Goal: Information Seeking & Learning: Learn about a topic

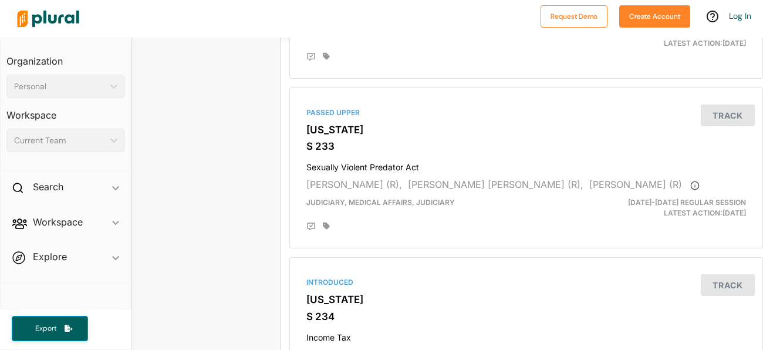
scroll to position [1918, 0]
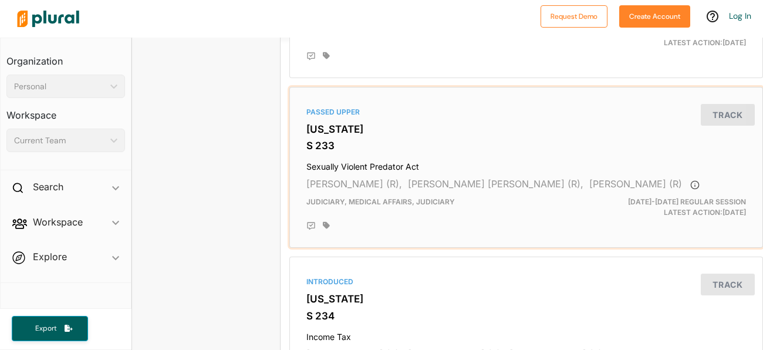
click at [381, 157] on h4 "Sexually Violent Predator Act" at bounding box center [526, 164] width 440 height 16
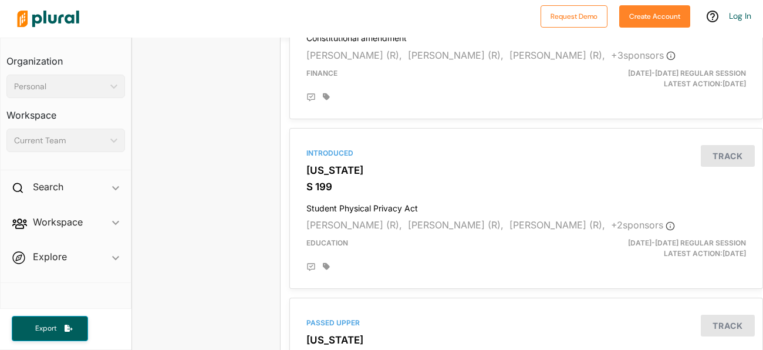
scroll to position [1370, 0]
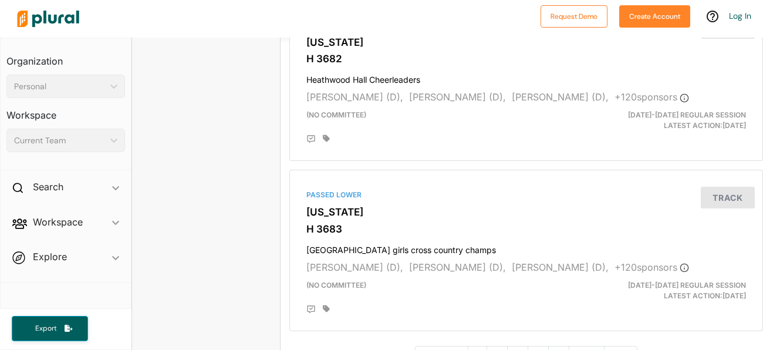
scroll to position [3245, 0]
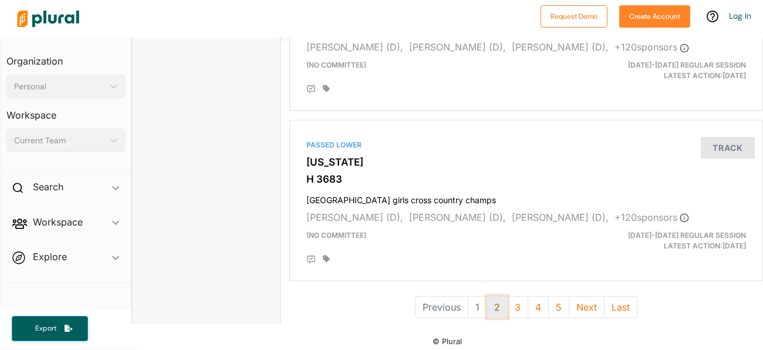
click at [497, 303] on button "2" at bounding box center [497, 307] width 21 height 22
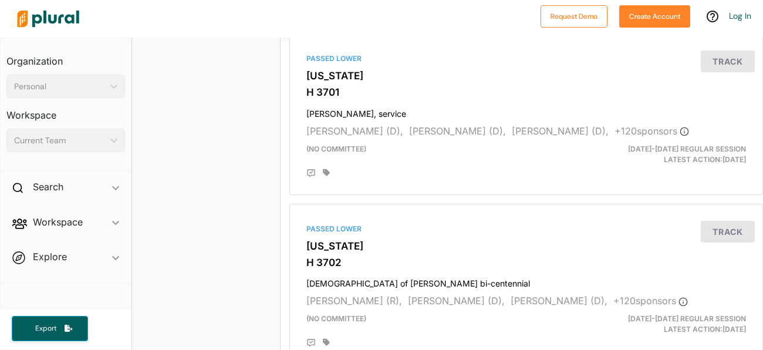
scroll to position [3245, 0]
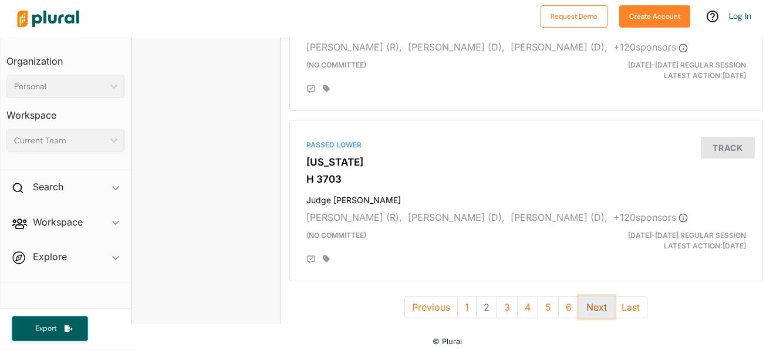
click at [601, 301] on button "Next" at bounding box center [597, 307] width 36 height 22
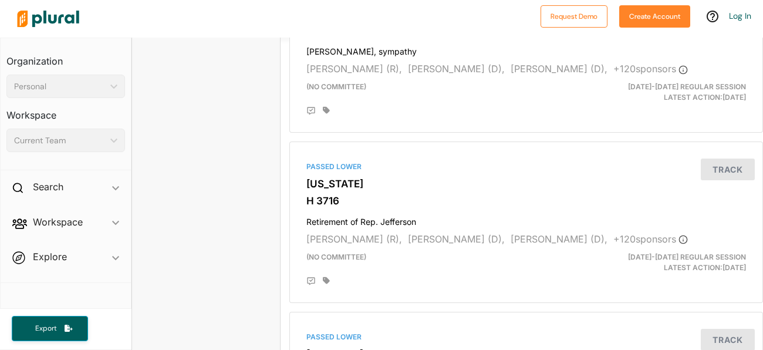
scroll to position [3245, 0]
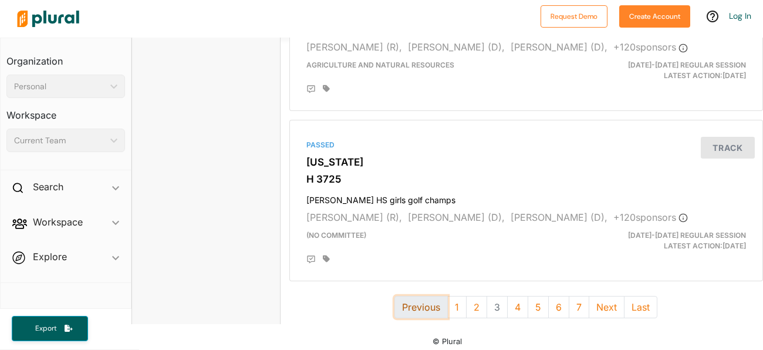
click at [438, 297] on button "Previous" at bounding box center [421, 307] width 53 height 22
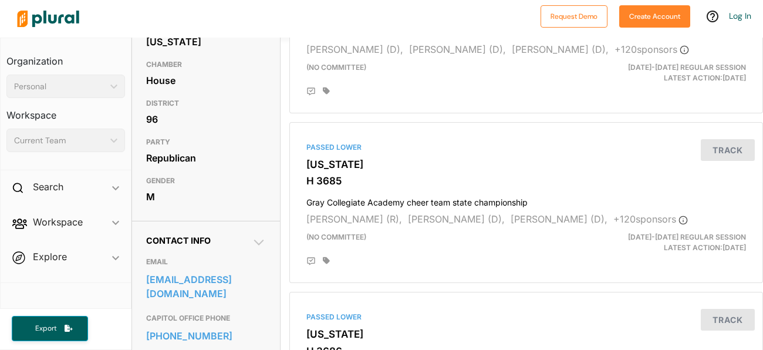
scroll to position [186, 0]
